Goal: Task Accomplishment & Management: Manage account settings

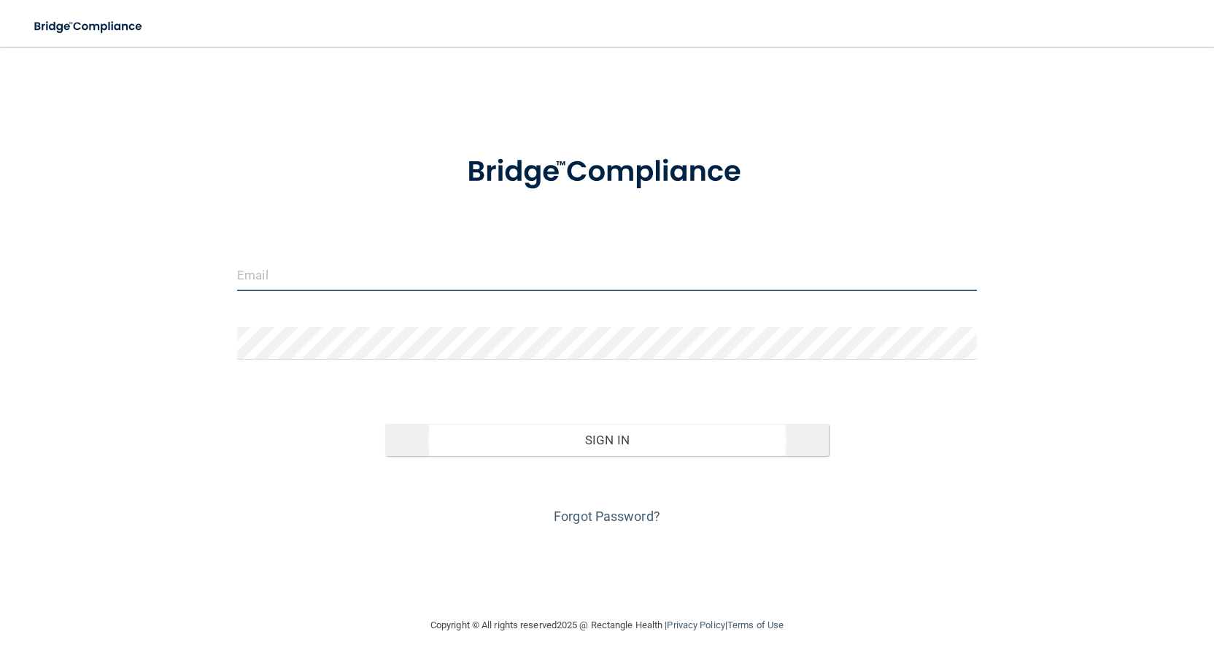
type input "[PERSON_NAME][EMAIL_ADDRESS][DOMAIN_NAME]"
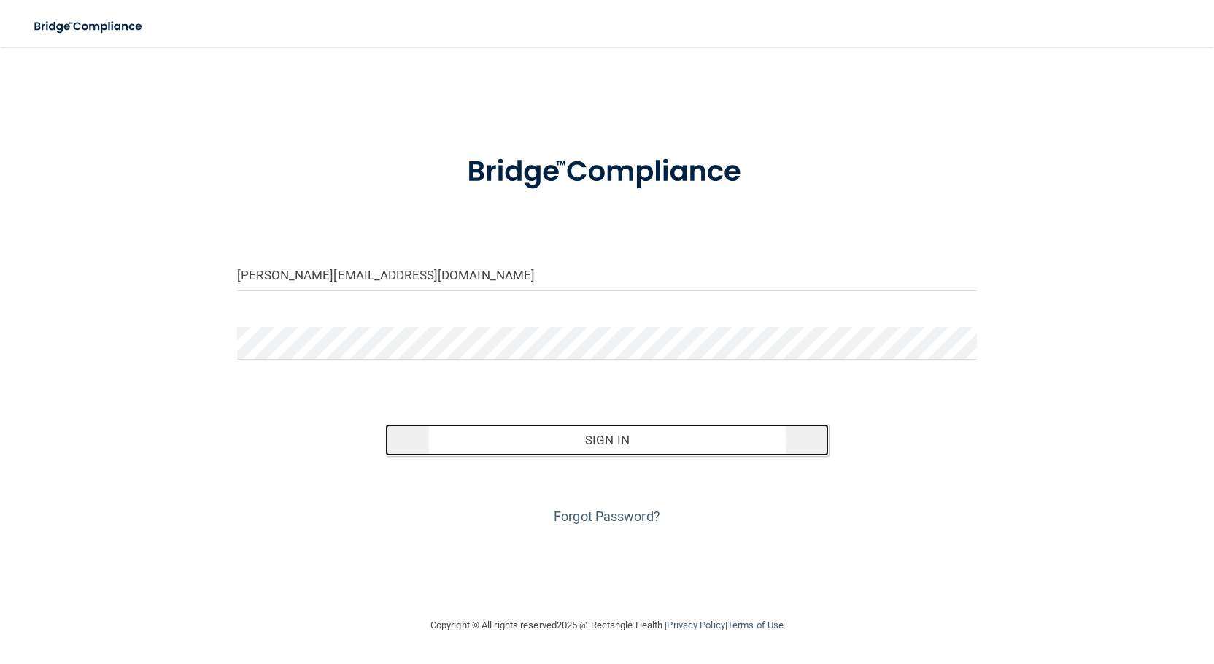
click at [531, 440] on button "Sign In" at bounding box center [607, 440] width 444 height 32
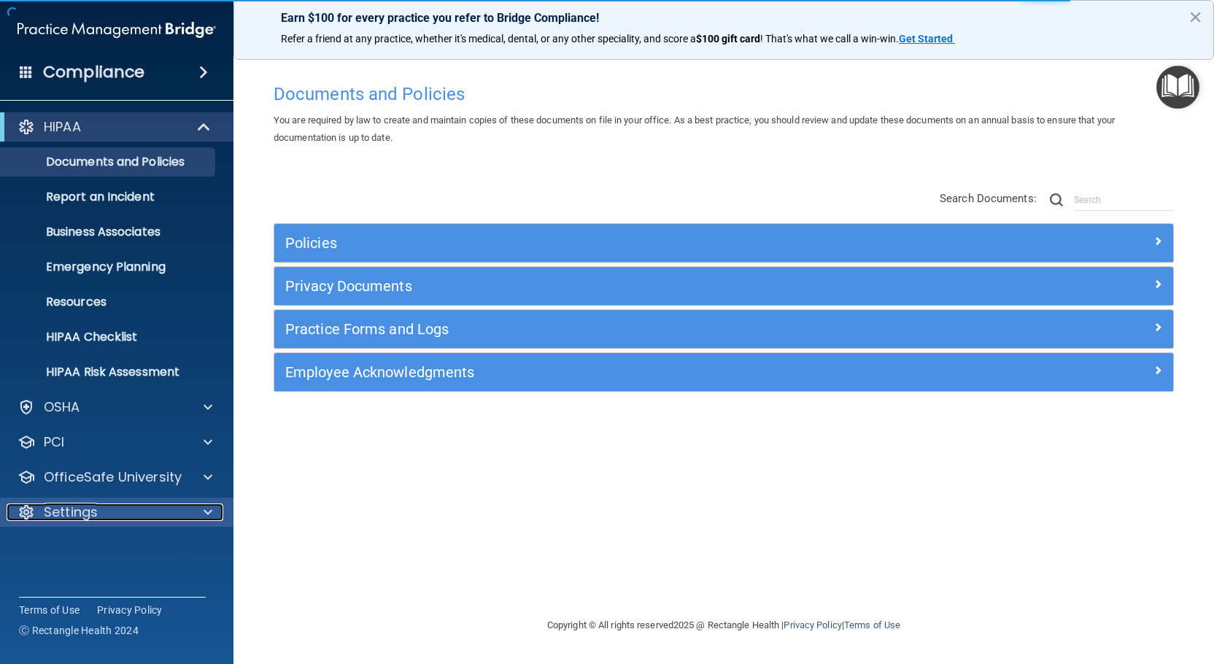
click at [201, 507] on div at bounding box center [205, 512] width 36 height 18
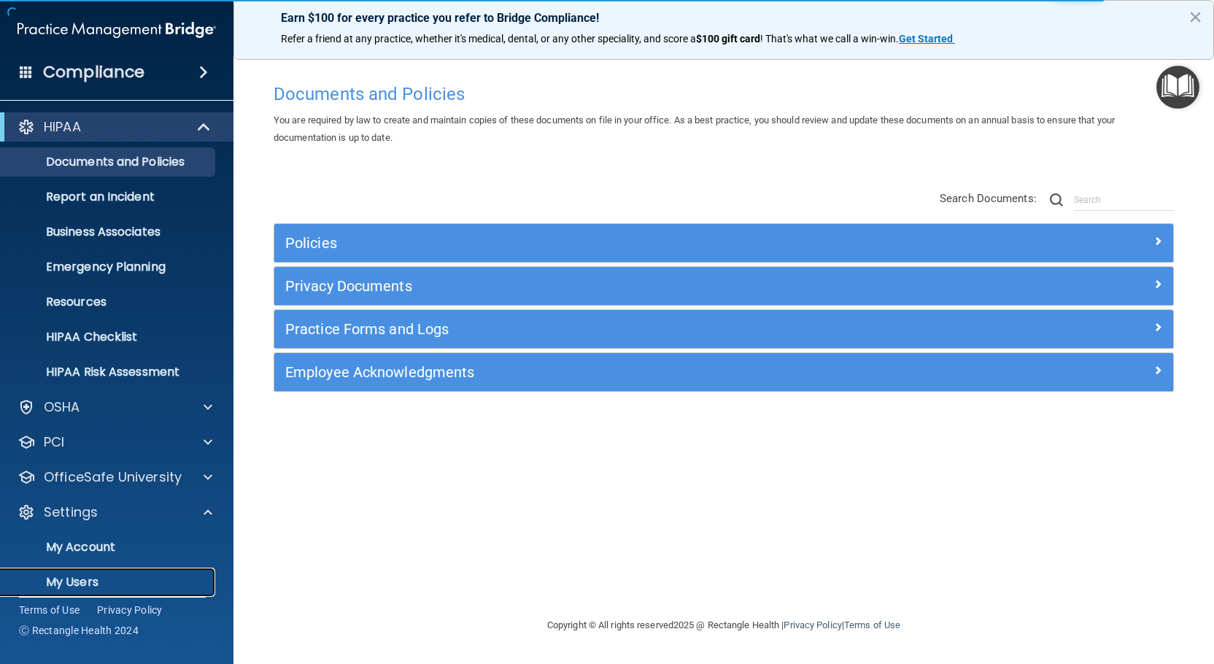
click at [98, 577] on p "My Users" at bounding box center [108, 582] width 199 height 15
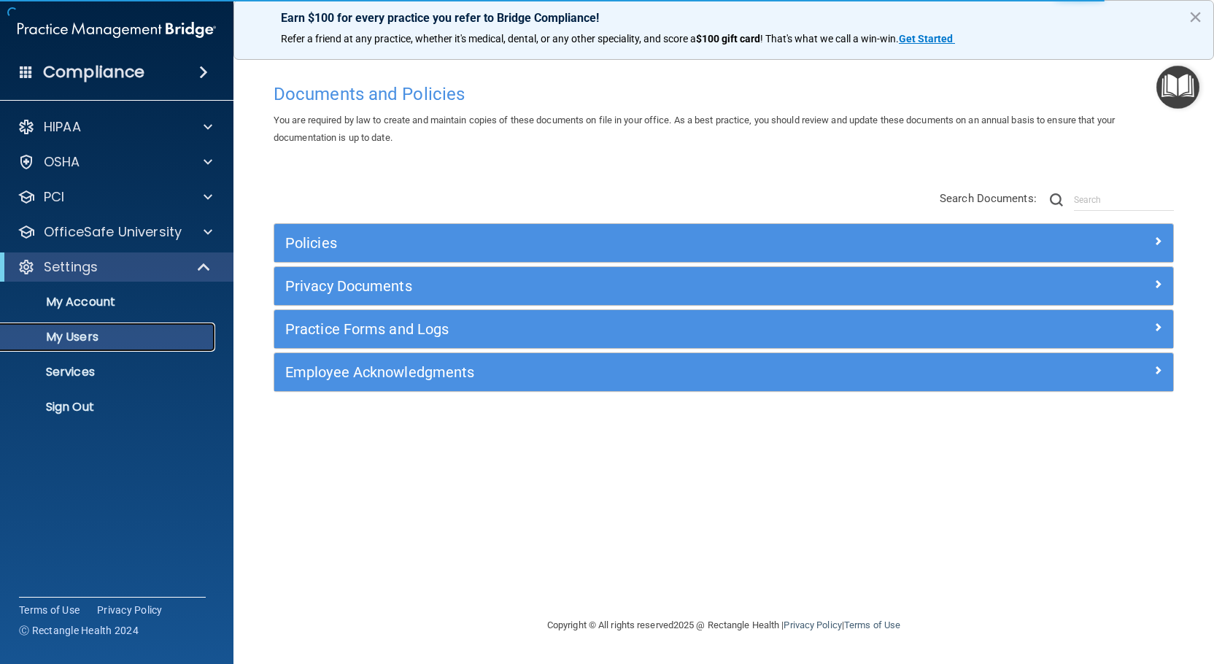
select select "20"
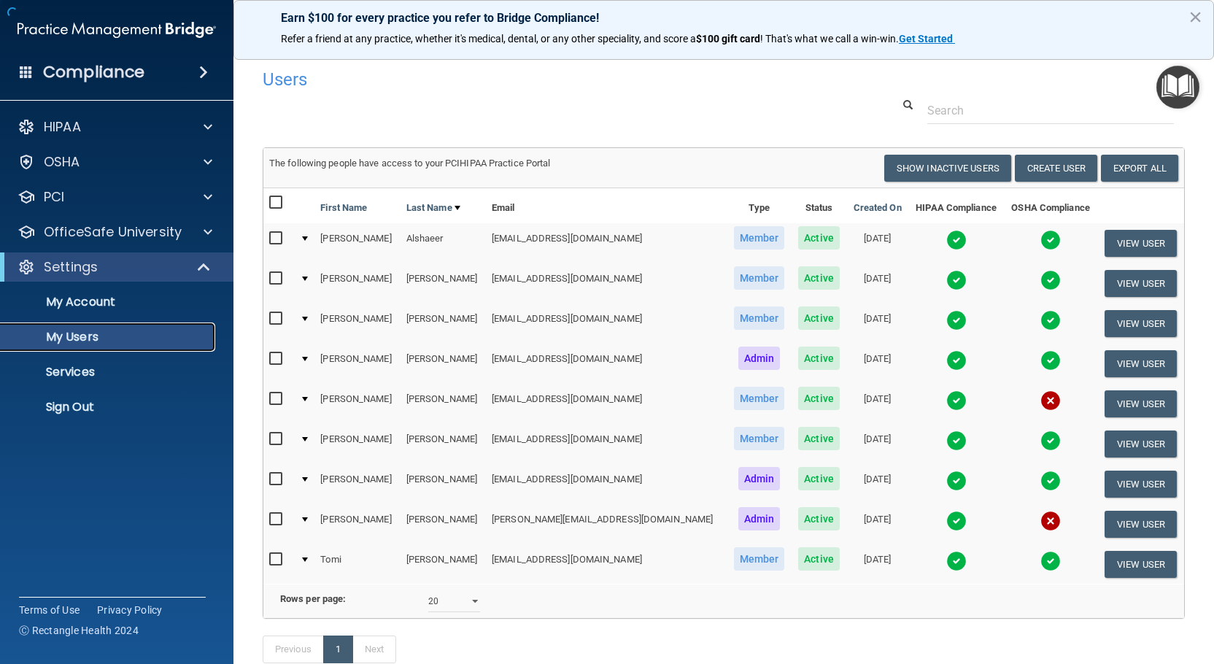
click at [102, 344] on p "My Users" at bounding box center [108, 337] width 199 height 15
